Goal: Obtain resource: Download file/media

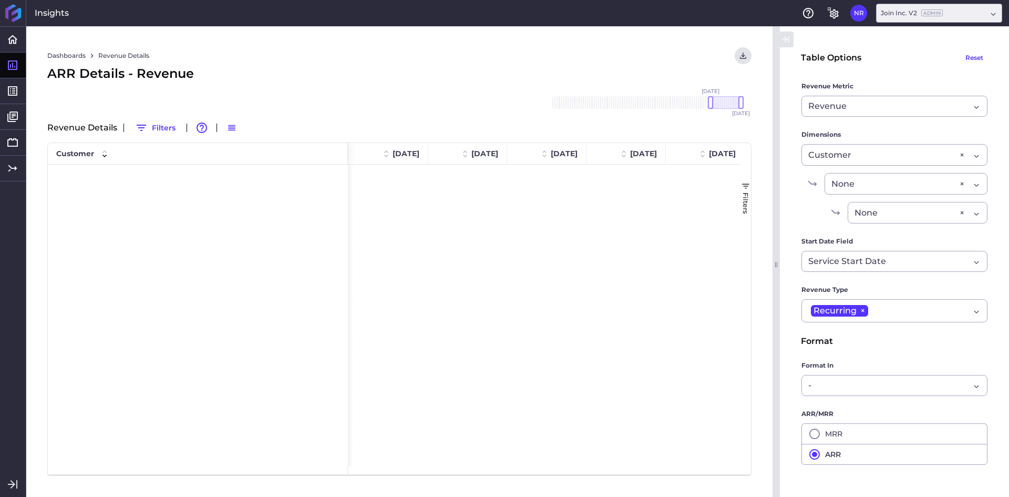
scroll to position [2206, 0]
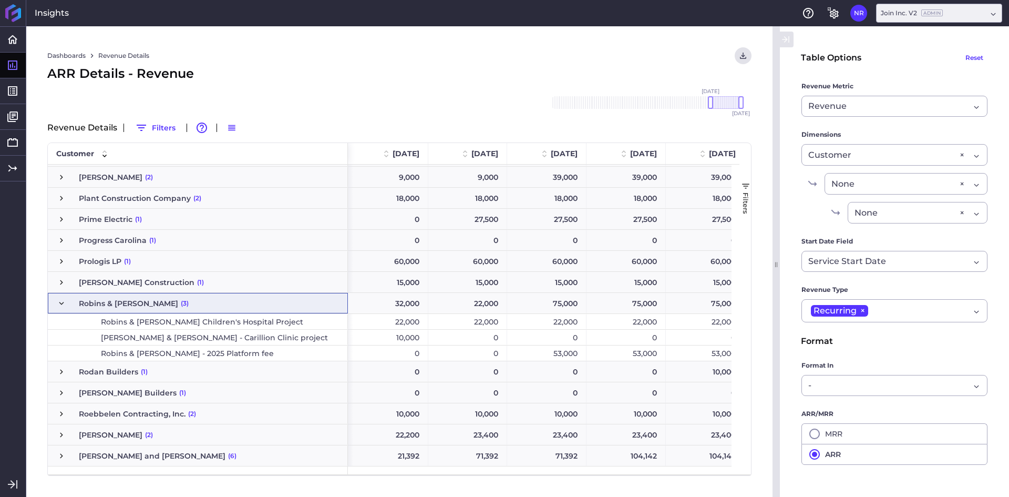
click at [477, 46] on div "Dashboards Revenue Details Download CSV... Download CSV Download CSV with under…" at bounding box center [399, 261] width 747 height 471
drag, startPoint x: 430, startPoint y: 42, endPoint x: 443, endPoint y: 58, distance: 20.9
click at [430, 40] on div "Dashboards Revenue Details Download CSV... Download CSV Download CSV with under…" at bounding box center [399, 261] width 747 height 471
click at [525, 67] on div "ARR Details - Revenue" at bounding box center [399, 73] width 705 height 19
click at [453, 78] on div "ARR Details - Revenue" at bounding box center [399, 73] width 705 height 19
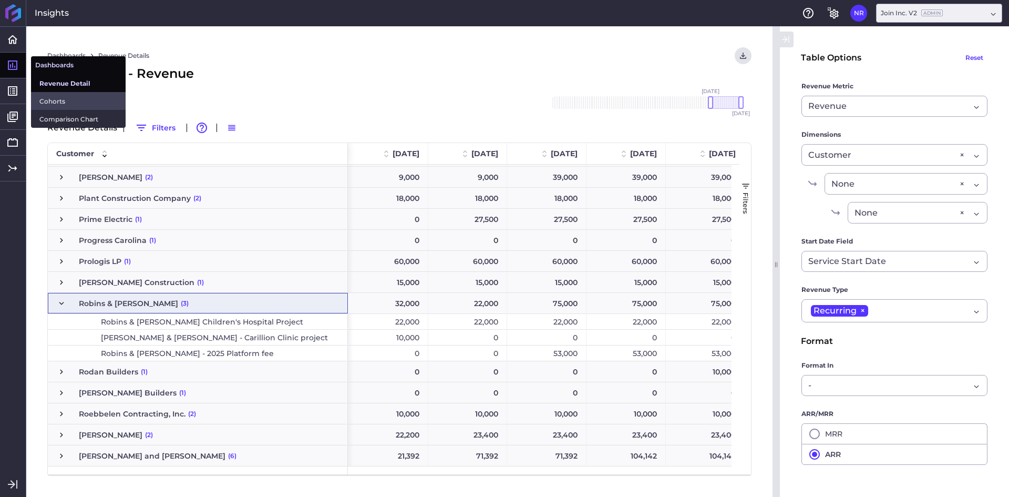
click at [45, 99] on span "Cohorts" at bounding box center [78, 101] width 78 height 11
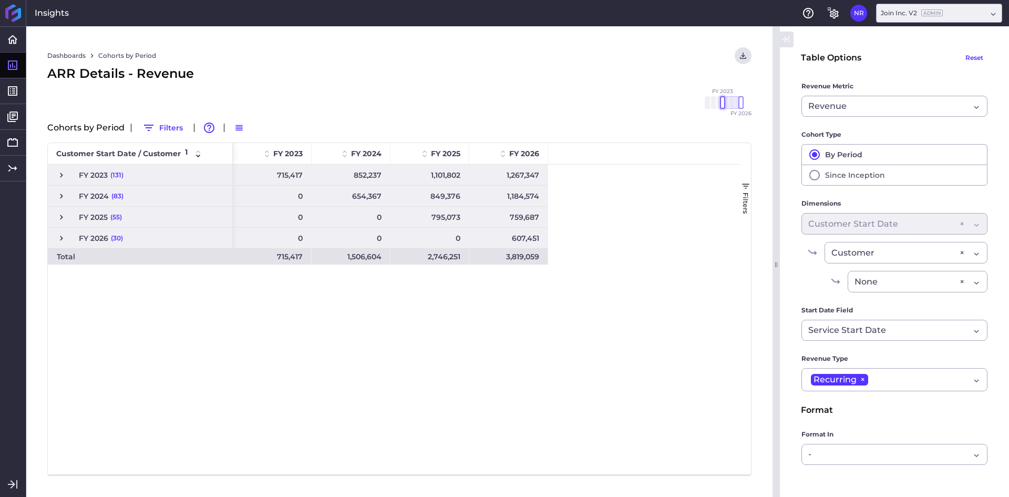
drag, startPoint x: 723, startPoint y: 102, endPoint x: 684, endPoint y: 103, distance: 40.0
click at [684, 103] on div "Dashboards Cohorts by Period Download CSV... Download CSV Download CSV with und…" at bounding box center [399, 261] width 747 height 471
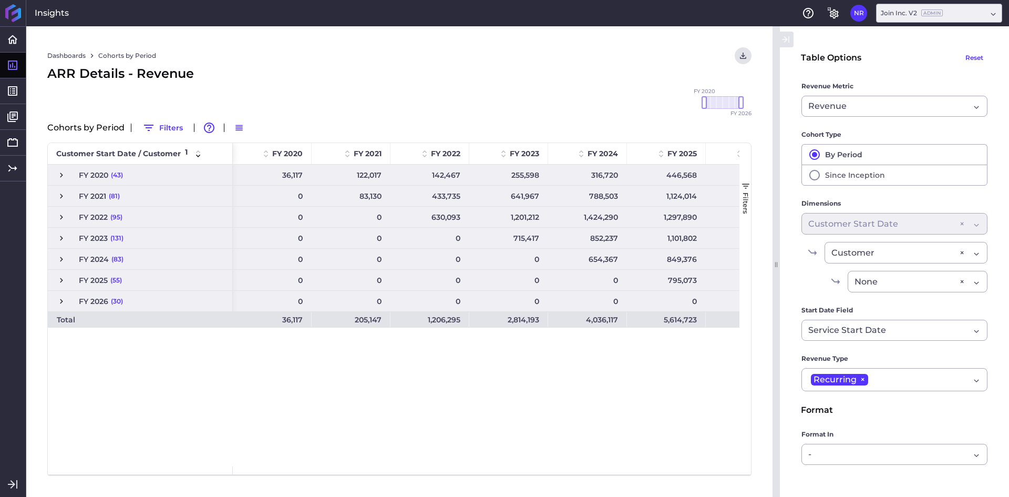
click at [532, 86] on div "Dashboards Cohorts by Period Download CSV... Download CSV Download CSV with und…" at bounding box center [399, 261] width 747 height 471
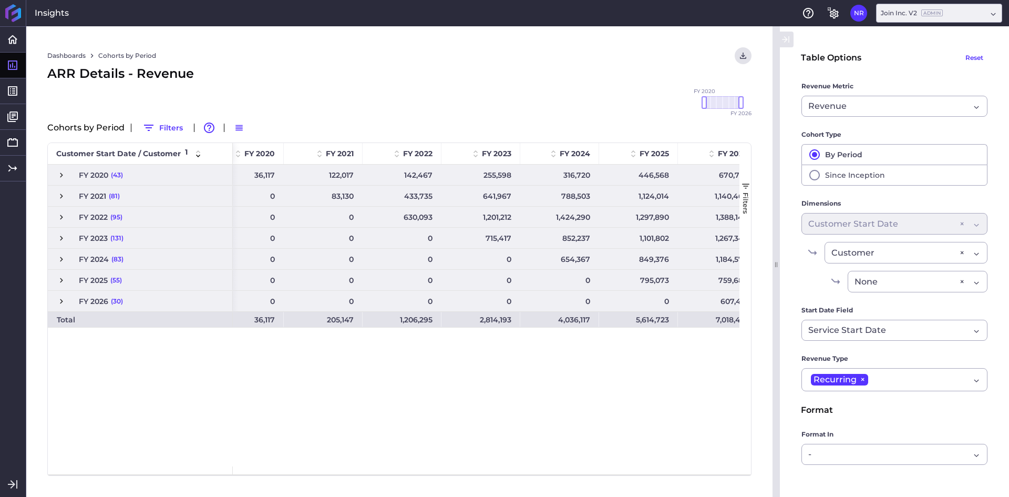
scroll to position [0, 45]
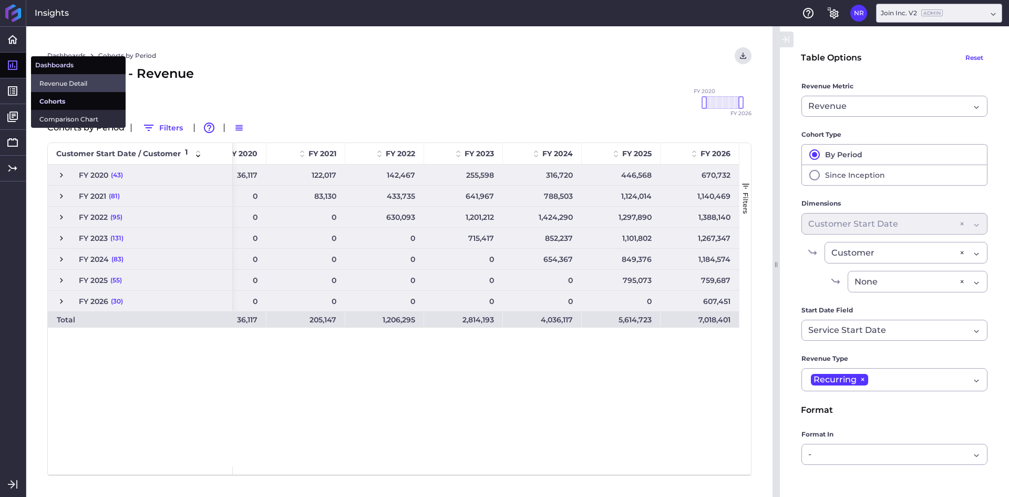
drag, startPoint x: 47, startPoint y: 78, endPoint x: 73, endPoint y: 78, distance: 25.8
click at [47, 78] on span "Revenue Detail" at bounding box center [78, 83] width 78 height 11
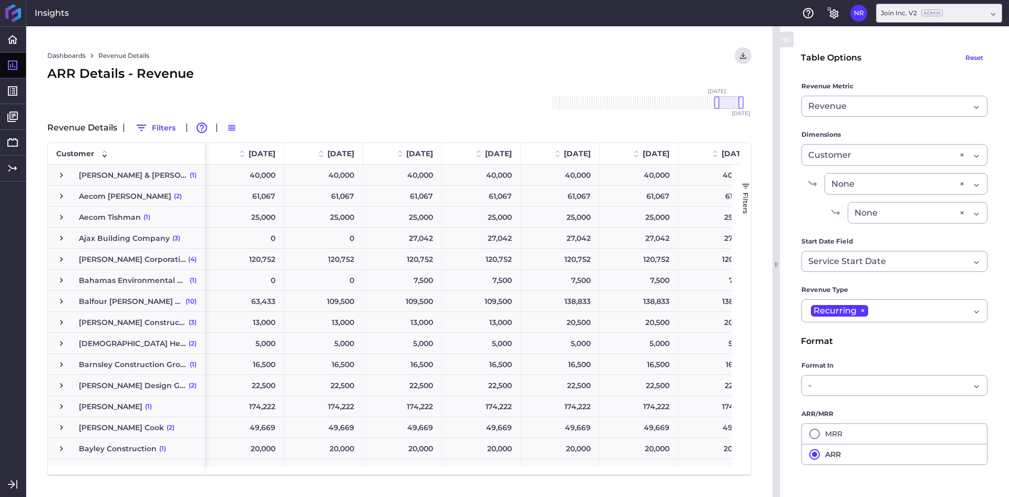
drag, startPoint x: 718, startPoint y: 100, endPoint x: 538, endPoint y: 103, distance: 179.8
click at [538, 103] on div "Dashboards Revenue Details Download CSV... Download CSV Download CSV with under…" at bounding box center [399, 261] width 747 height 471
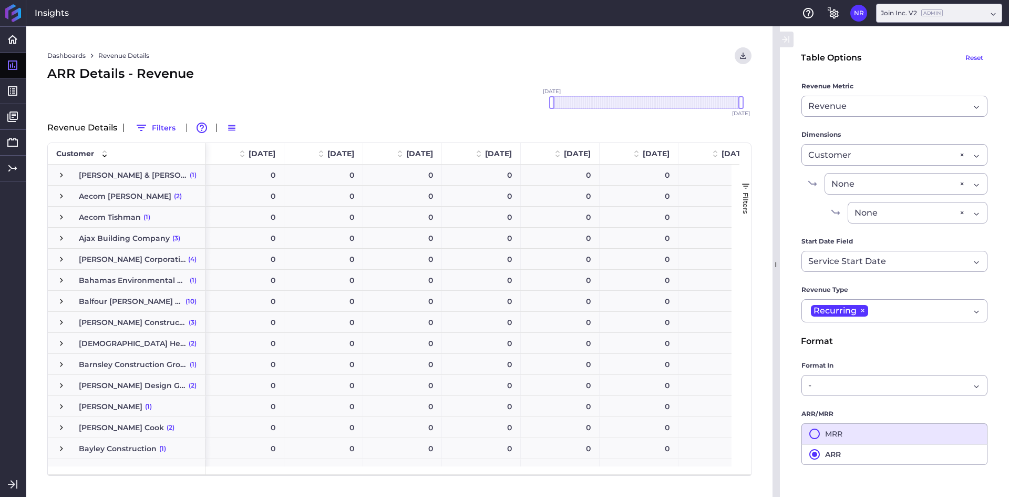
click at [815, 434] on icon "button" at bounding box center [815, 433] width 13 height 13
click at [739, 58] on icon "User Menu" at bounding box center [743, 55] width 9 height 9
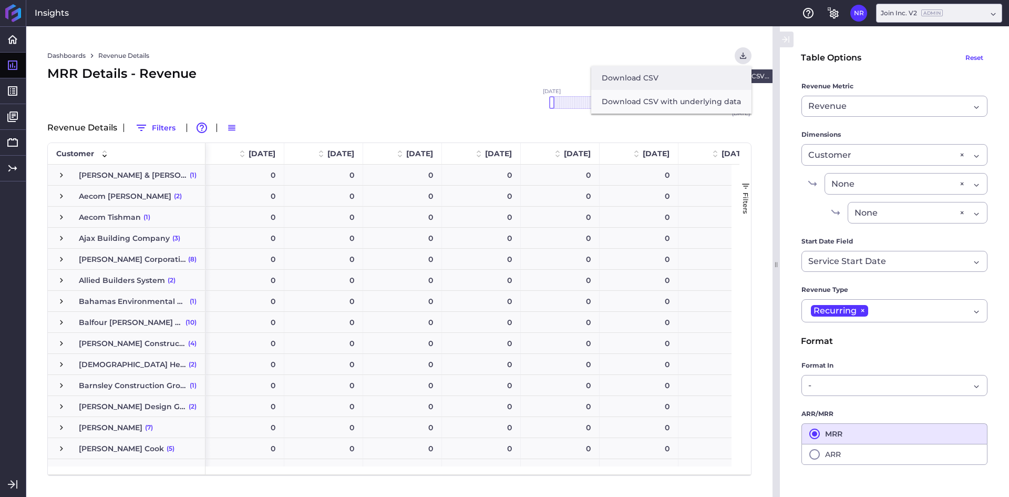
click at [650, 79] on button "Download CSV" at bounding box center [671, 78] width 160 height 24
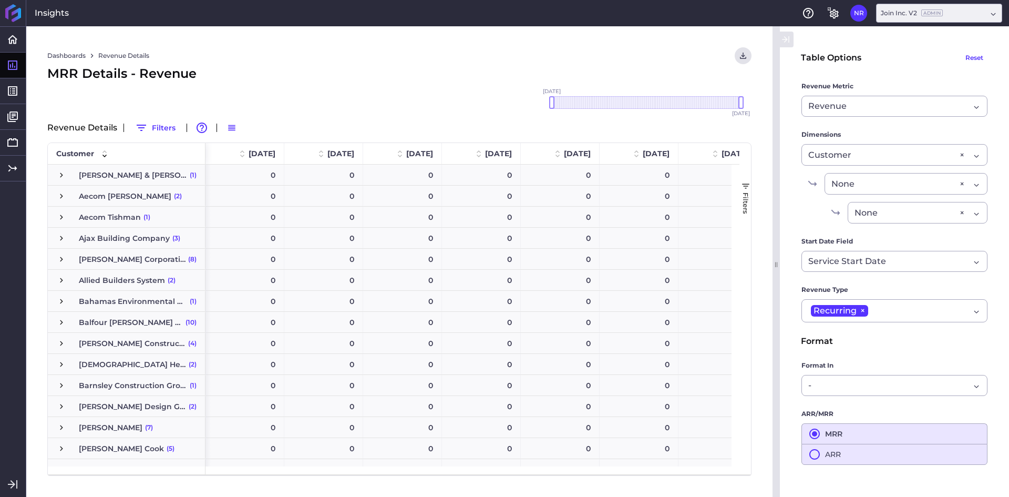
click at [810, 456] on icon "button" at bounding box center [815, 454] width 11 height 11
click at [747, 55] on icon "User Menu" at bounding box center [743, 55] width 9 height 9
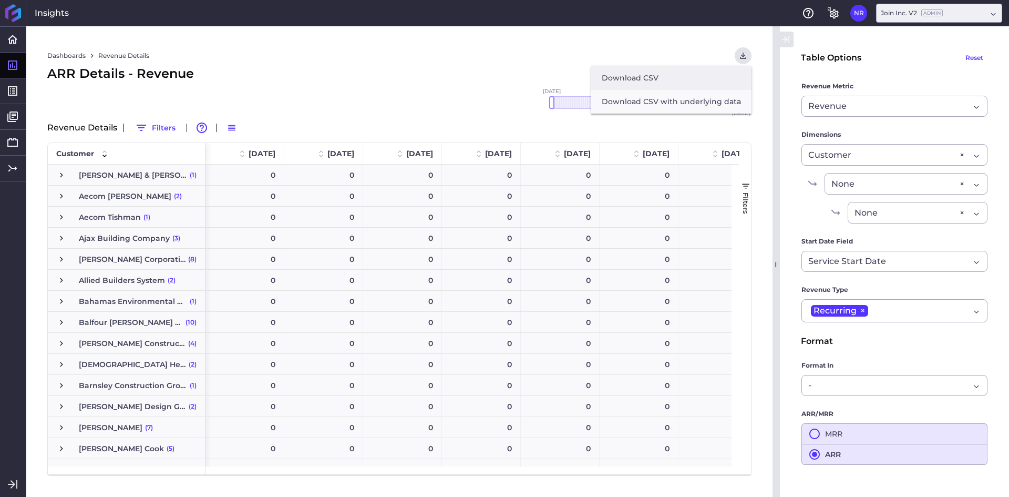
click at [659, 79] on button "Download CSV" at bounding box center [671, 78] width 160 height 24
click at [706, 93] on div "[DATE] Dec '[DATE] Feb '[DATE] Apr '[DATE] Jun '[DATE] Aug '[DATE] Oct '[DATE] …" at bounding box center [647, 103] width 210 height 34
click at [816, 427] on button "MRR" at bounding box center [895, 433] width 186 height 21
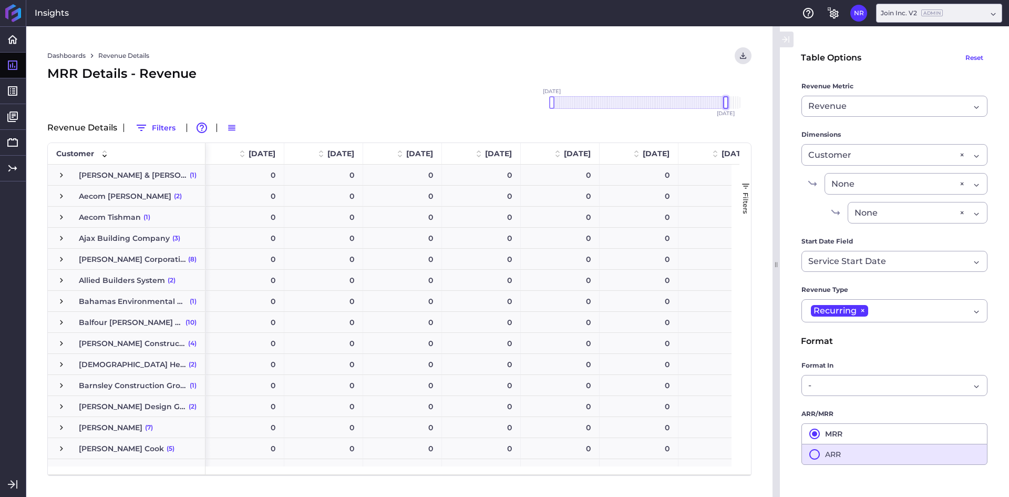
drag, startPoint x: 743, startPoint y: 106, endPoint x: 727, endPoint y: 99, distance: 17.9
click at [727, 99] on div at bounding box center [725, 102] width 5 height 13
click at [741, 59] on icon "User Menu" at bounding box center [743, 56] width 6 height 6
click at [683, 80] on button "Download CSV" at bounding box center [671, 78] width 160 height 24
click at [825, 460] on button "ARR" at bounding box center [895, 454] width 186 height 21
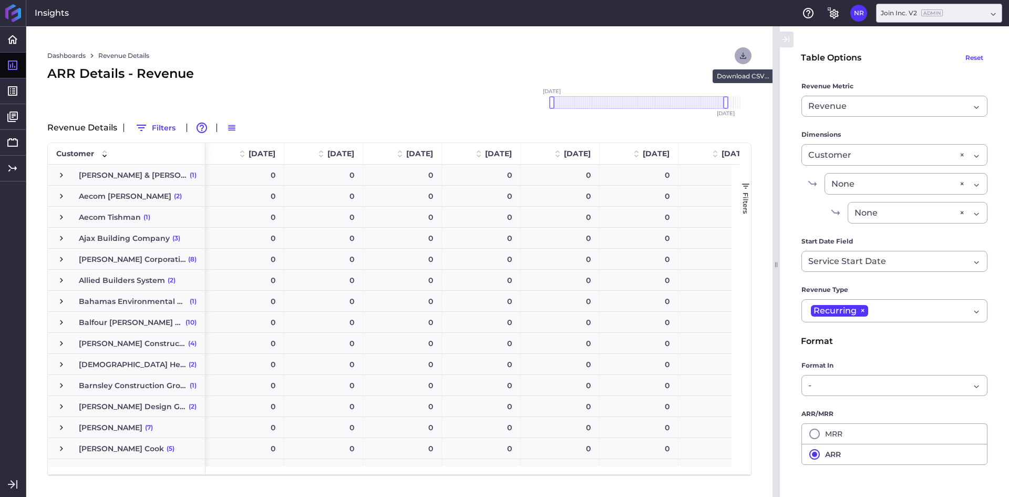
click at [748, 52] on button "User Menu" at bounding box center [743, 55] width 17 height 17
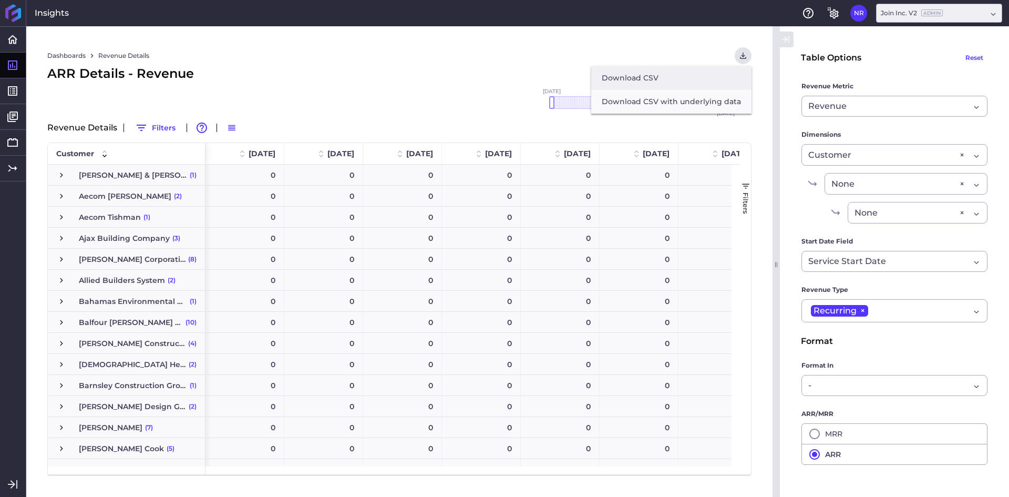
click at [647, 85] on button "Download CSV" at bounding box center [671, 78] width 160 height 24
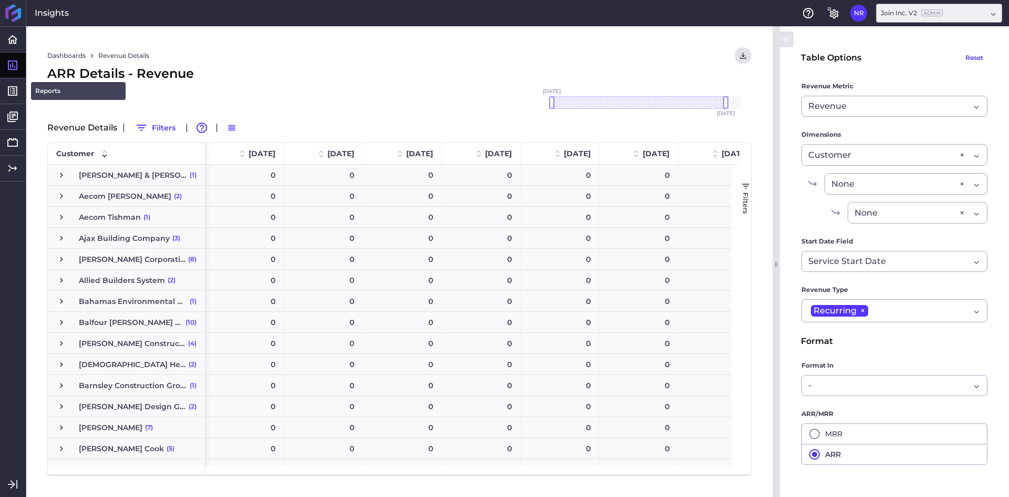
click at [47, 87] on link "Reports" at bounding box center [78, 91] width 95 height 18
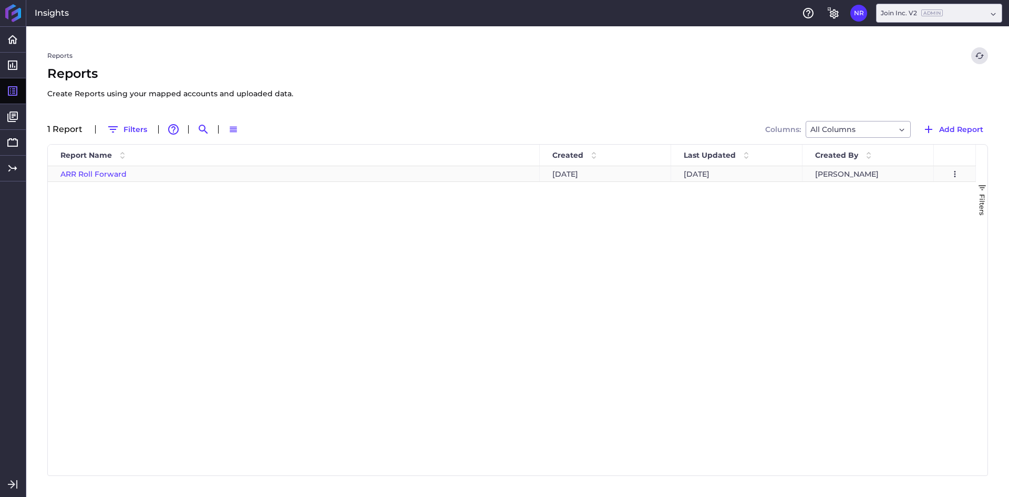
click at [91, 178] on span "ARR Roll Forward" at bounding box center [93, 173] width 66 height 9
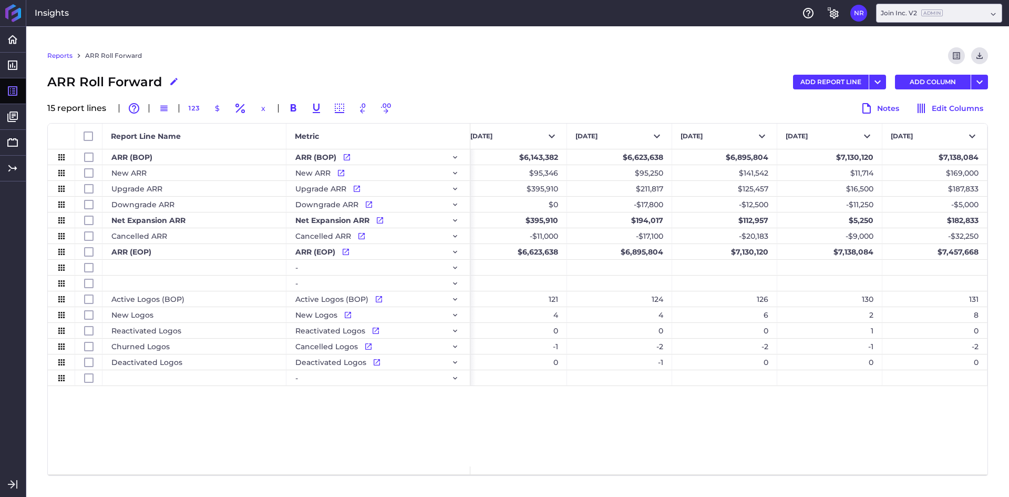
click at [976, 46] on div "Reports ARR Roll Forward Preview Report Download CSV ARR Roll Forward Edit Repo…" at bounding box center [517, 261] width 983 height 471
click at [981, 53] on icon "Download" at bounding box center [979, 55] width 9 height 9
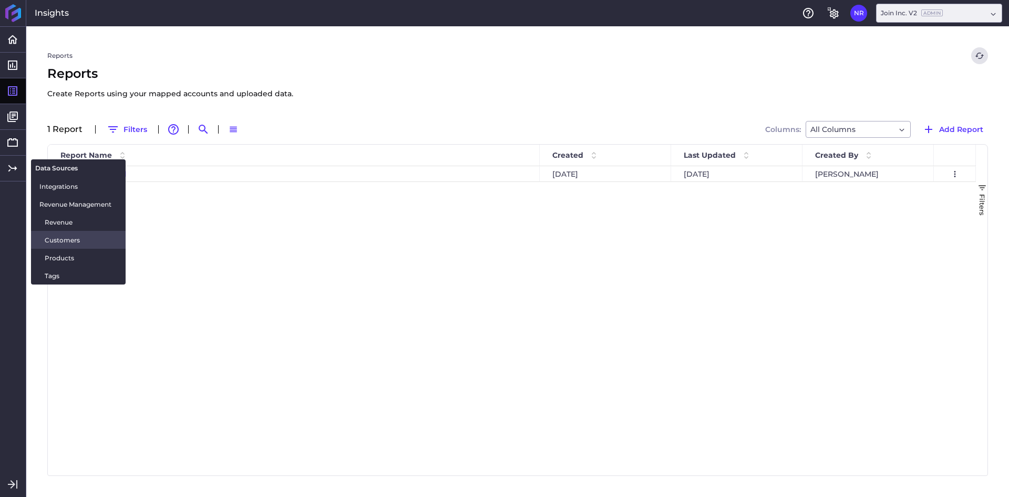
click at [71, 223] on span "Revenue" at bounding box center [81, 222] width 73 height 11
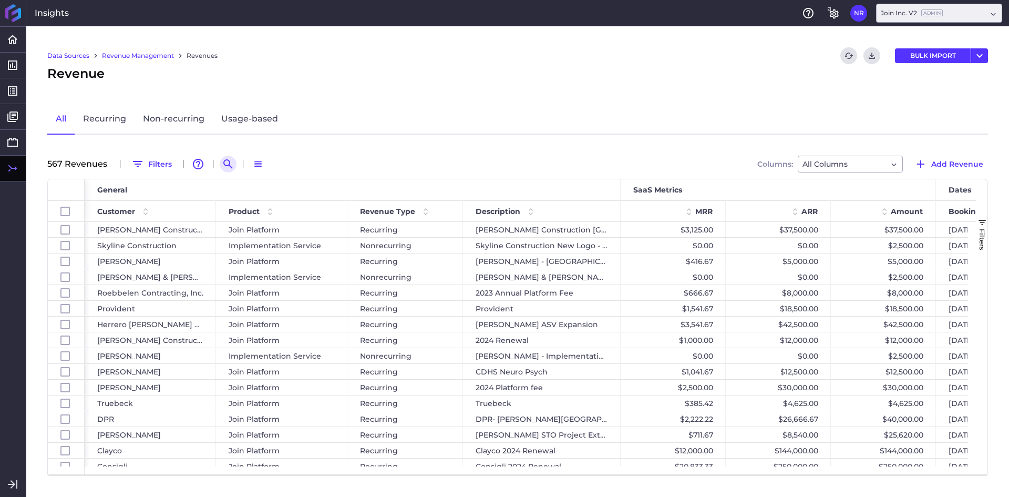
click at [220, 168] on button "Search by" at bounding box center [228, 164] width 17 height 17
click at [261, 169] on input at bounding box center [280, 164] width 84 height 16
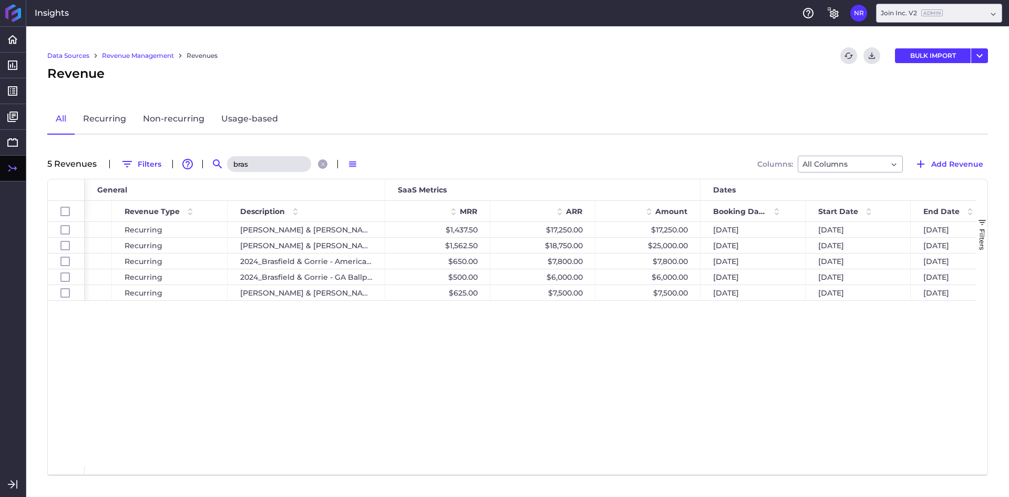
scroll to position [0, 314]
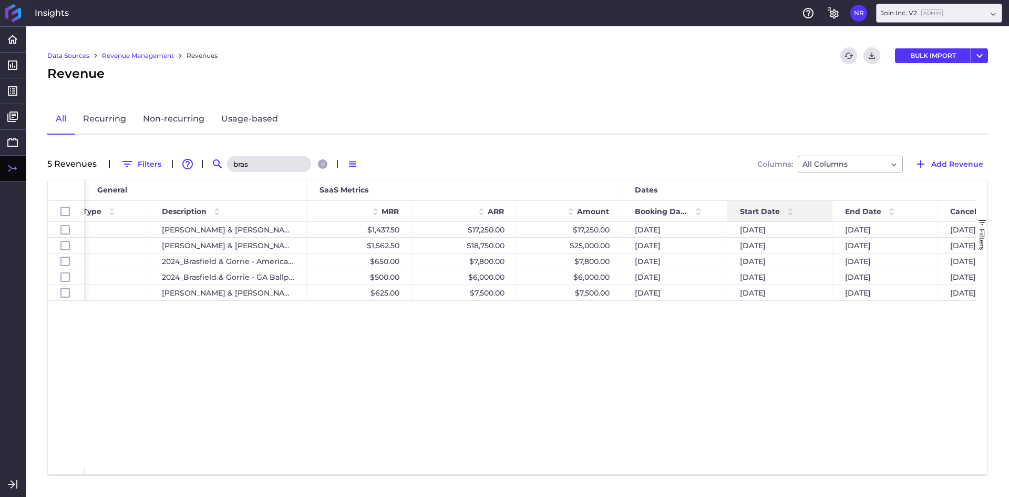
type input "bras"
click at [768, 207] on span "Start Date" at bounding box center [760, 211] width 40 height 9
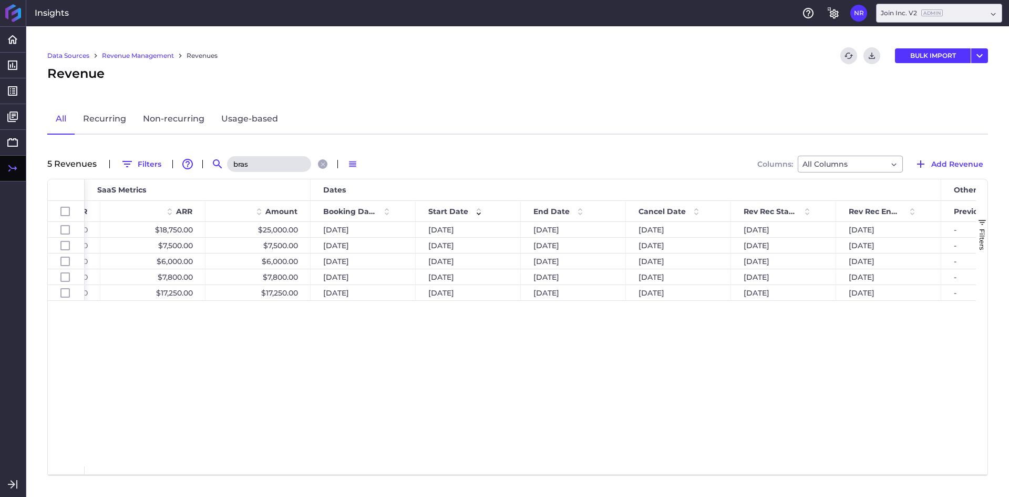
scroll to position [0, 634]
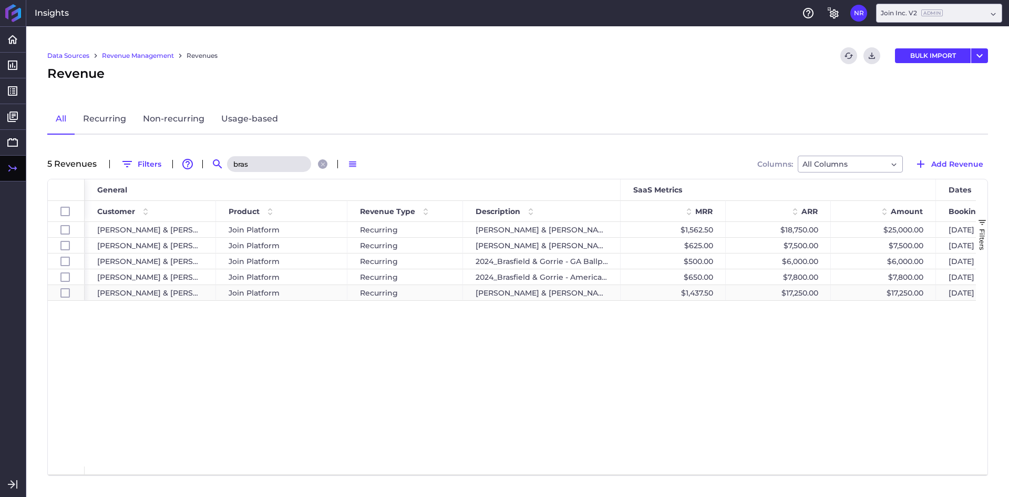
click at [522, 290] on div "[PERSON_NAME] & [PERSON_NAME] [DATE] Healthcare [GEOGRAPHIC_DATA] [GEOGRAPHIC_D…" at bounding box center [542, 292] width 158 height 15
checkbox input "false"
checkbox input "true"
checkbox input "false"
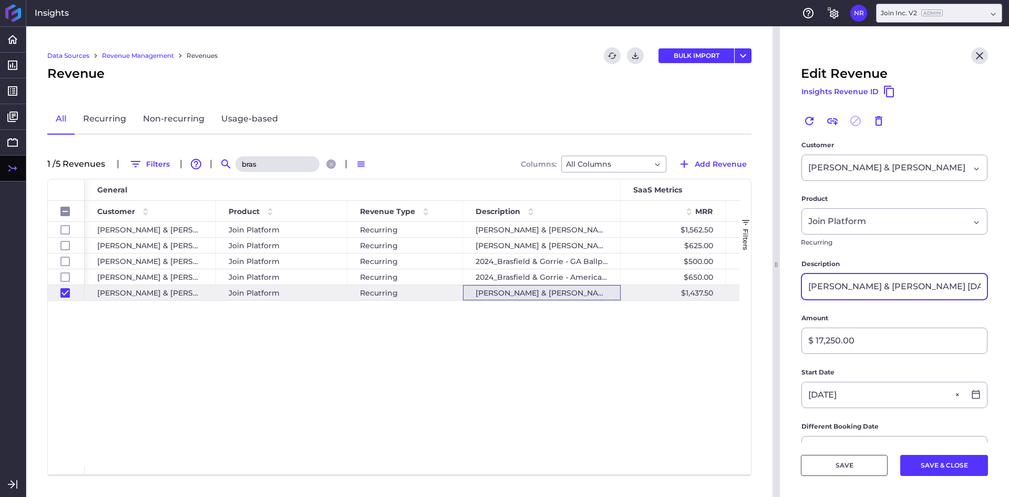
click at [886, 277] on input "[PERSON_NAME] & [PERSON_NAME] [DATE] Healthcare [GEOGRAPHIC_DATA] [GEOGRAPHIC_D…" at bounding box center [894, 286] width 185 height 25
click at [956, 287] on input "[PERSON_NAME] & [PERSON_NAME] [DATE] Healthcare [GEOGRAPHIC_DATA] [GEOGRAPHIC_D…" at bounding box center [894, 286] width 185 height 25
click at [253, 160] on input "bras" at bounding box center [278, 164] width 84 height 16
type input "m"
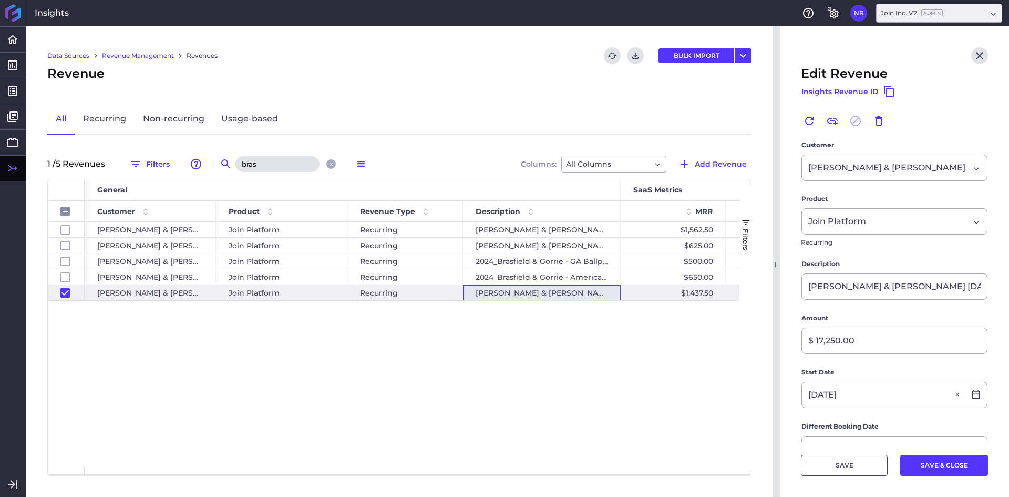
checkbox input "false"
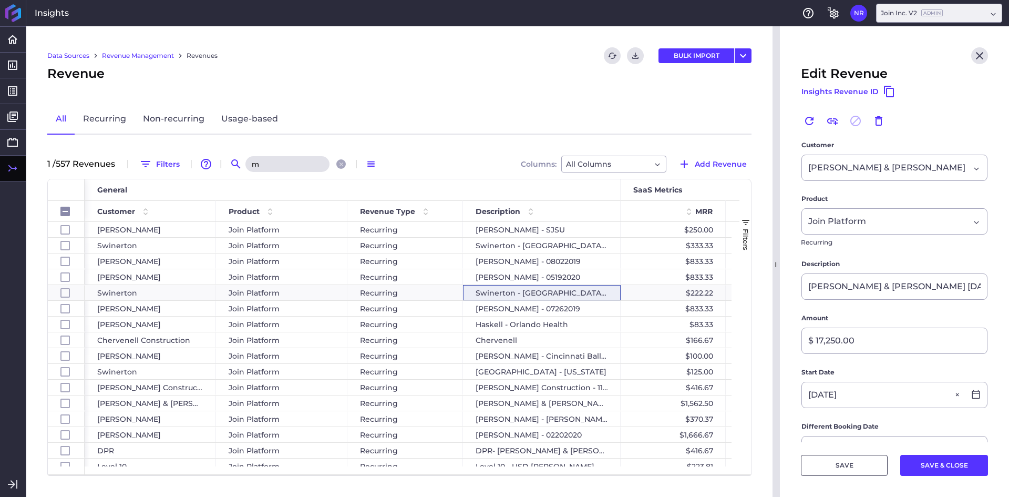
click at [258, 161] on input "m" at bounding box center [288, 164] width 84 height 16
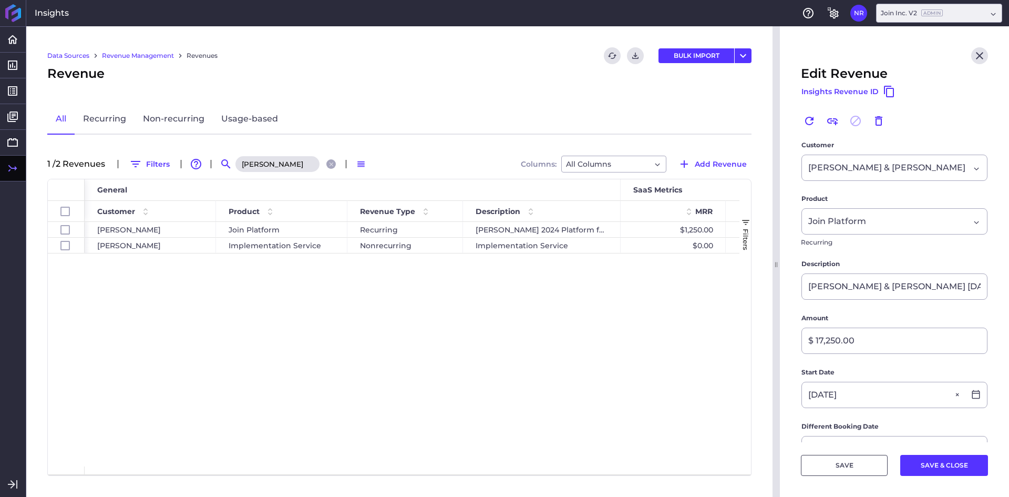
type input "[PERSON_NAME]"
click at [335, 327] on div "[PERSON_NAME] Join Platform Recurring [PERSON_NAME] 2024 Platform fee $1,250.00…" at bounding box center [412, 344] width 655 height 244
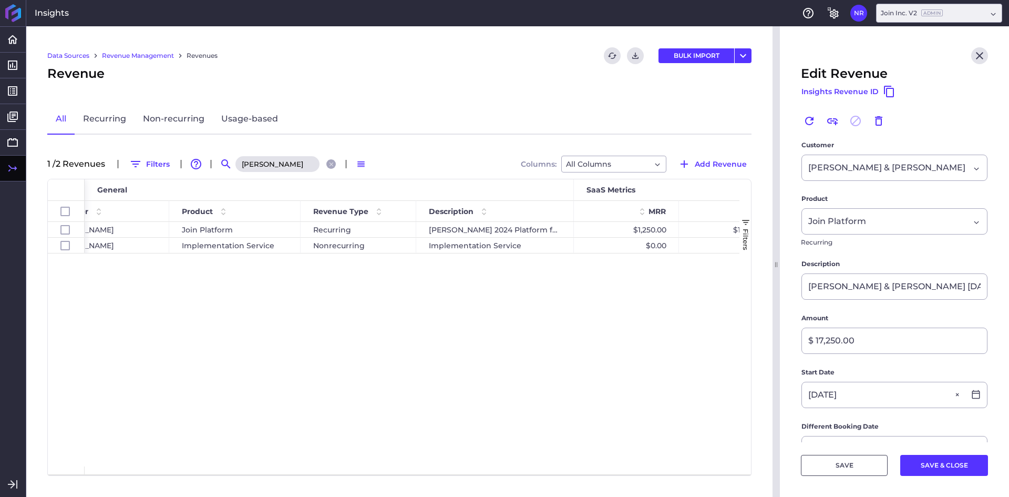
scroll to position [0, 72]
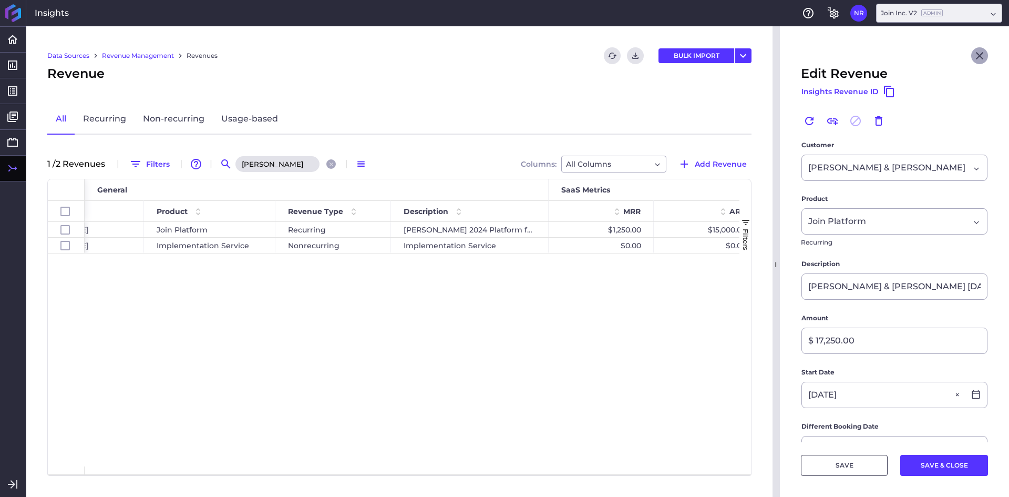
click at [976, 56] on icon "Close" at bounding box center [979, 55] width 7 height 7
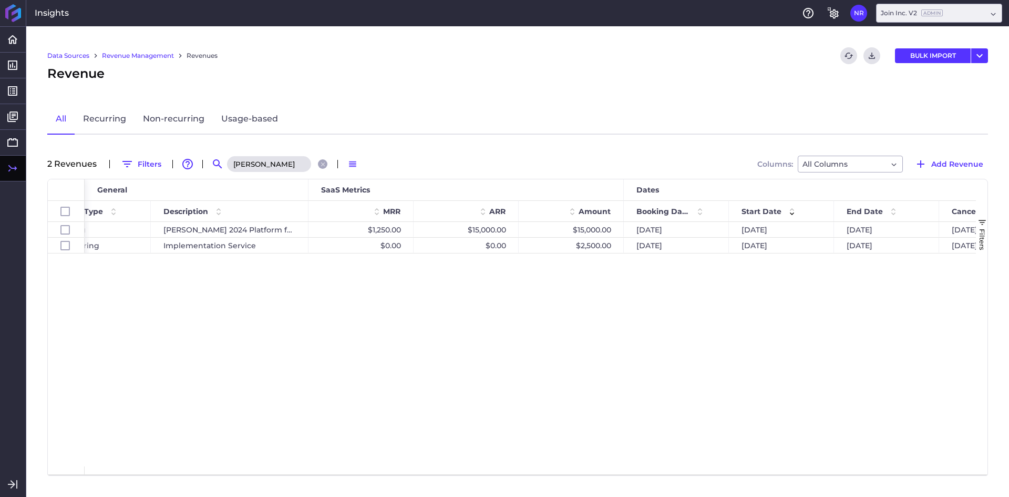
scroll to position [0, 370]
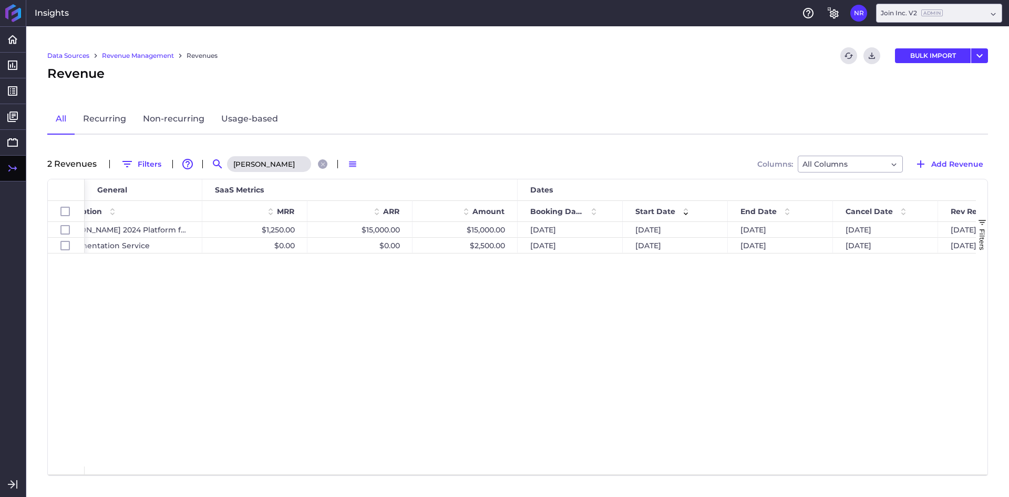
click at [649, 95] on div "Data Sources Revenue Management Revenues Refresh table data Download CSV BULK I…" at bounding box center [517, 261] width 983 height 471
